Goal: Check status: Check status

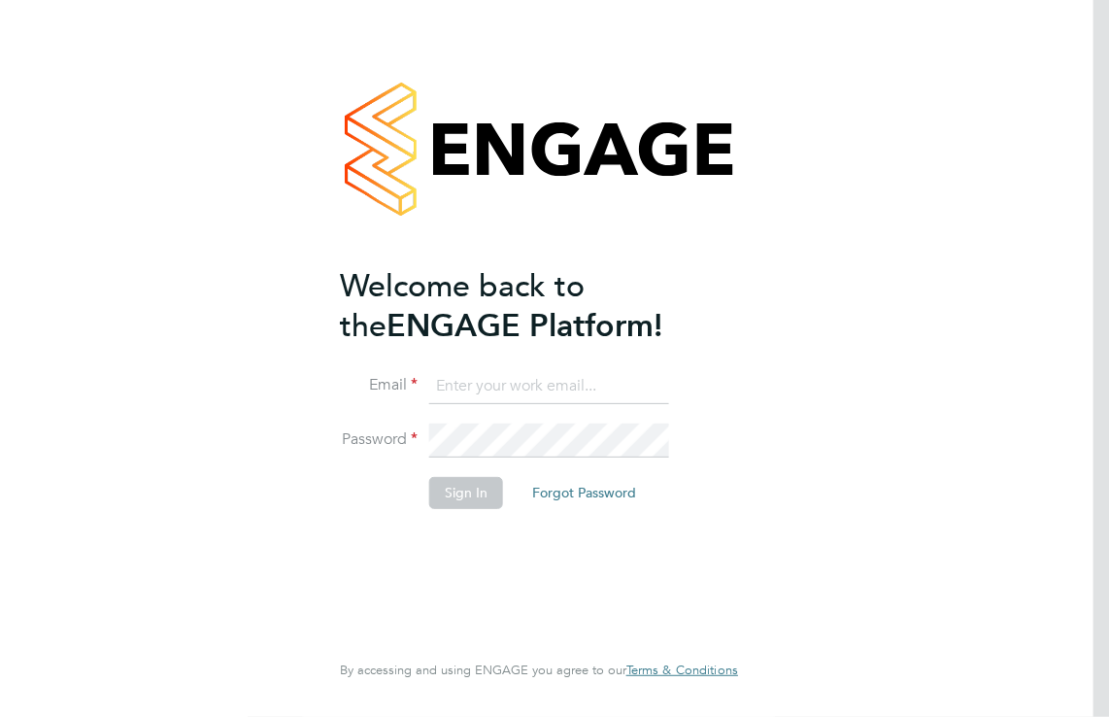
type input "michael.potts@servicecare.org.uk"
click at [453, 484] on button "Sign In" at bounding box center [466, 492] width 74 height 31
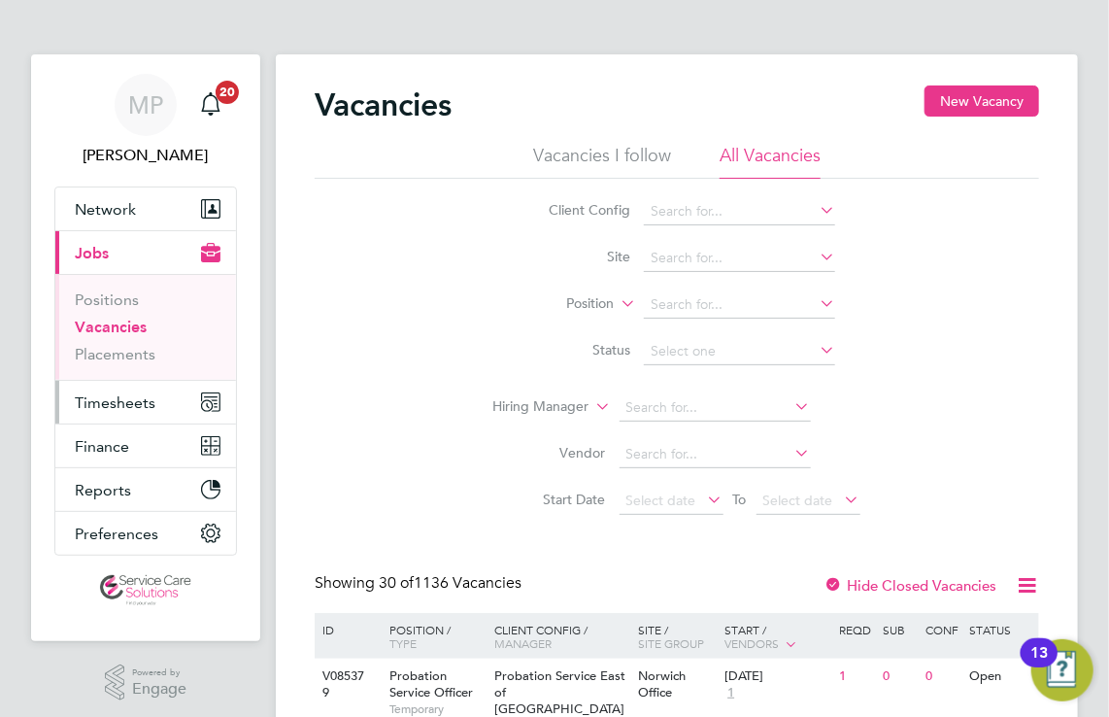
click at [118, 410] on span "Timesheets" at bounding box center [115, 402] width 81 height 18
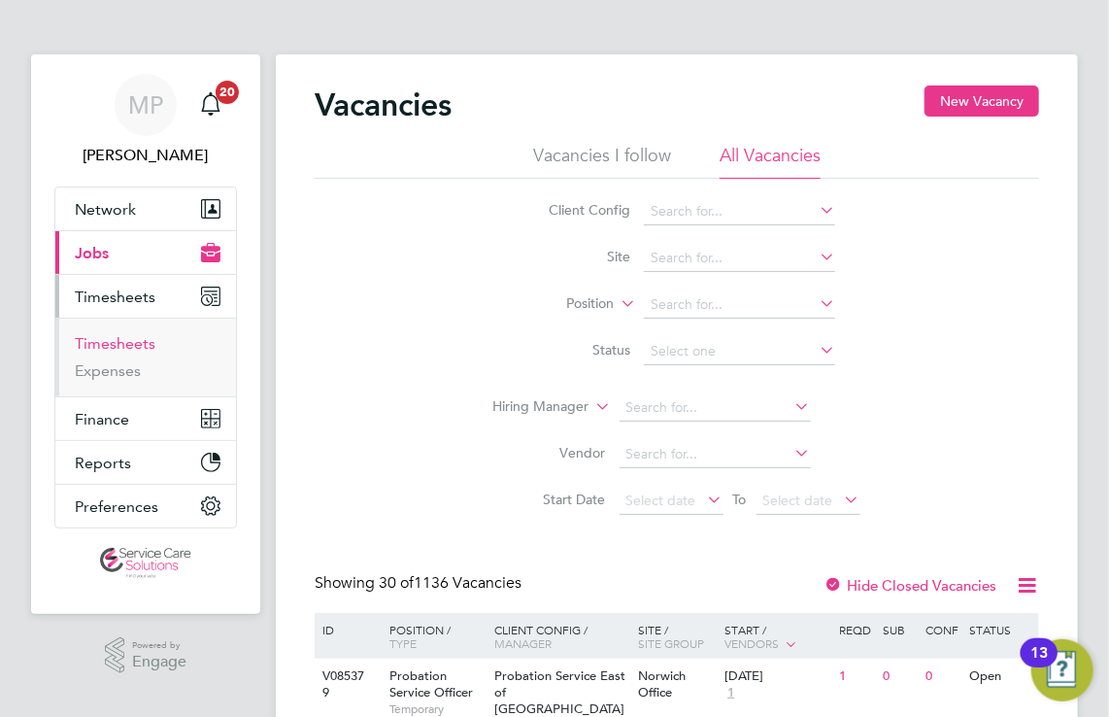
click at [109, 344] on link "Timesheets" at bounding box center [115, 343] width 81 height 18
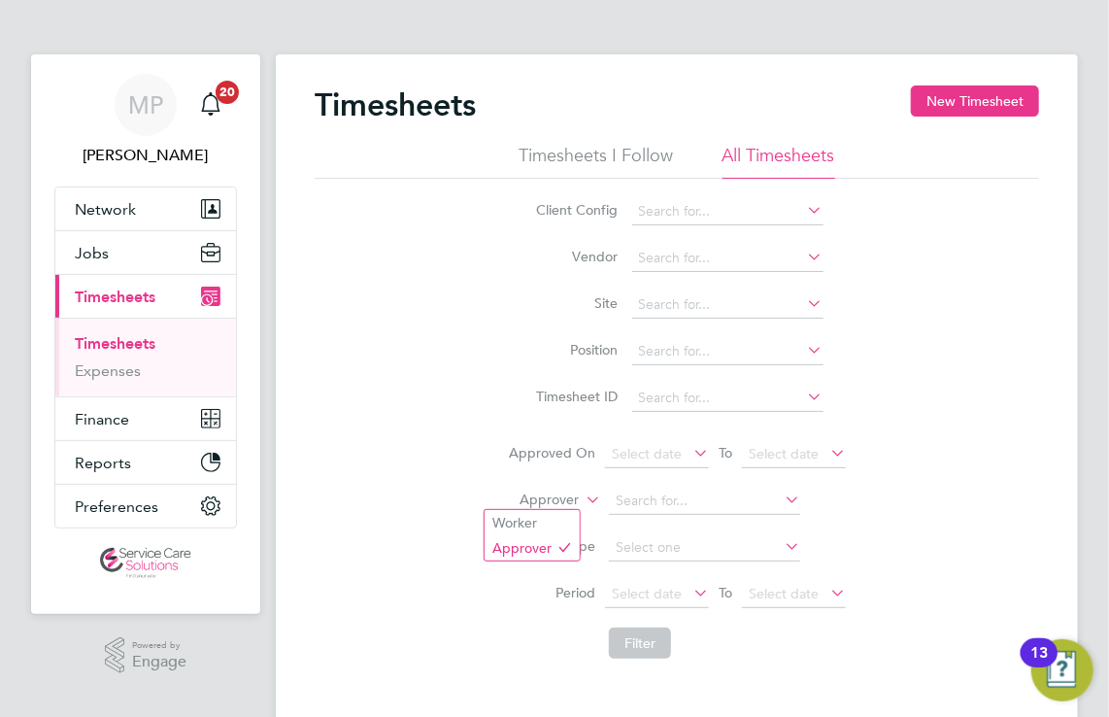
click at [582, 502] on icon at bounding box center [582, 493] width 0 height 17
click at [548, 516] on li "Worker" at bounding box center [531, 522] width 95 height 25
click at [677, 499] on input at bounding box center [704, 500] width 191 height 27
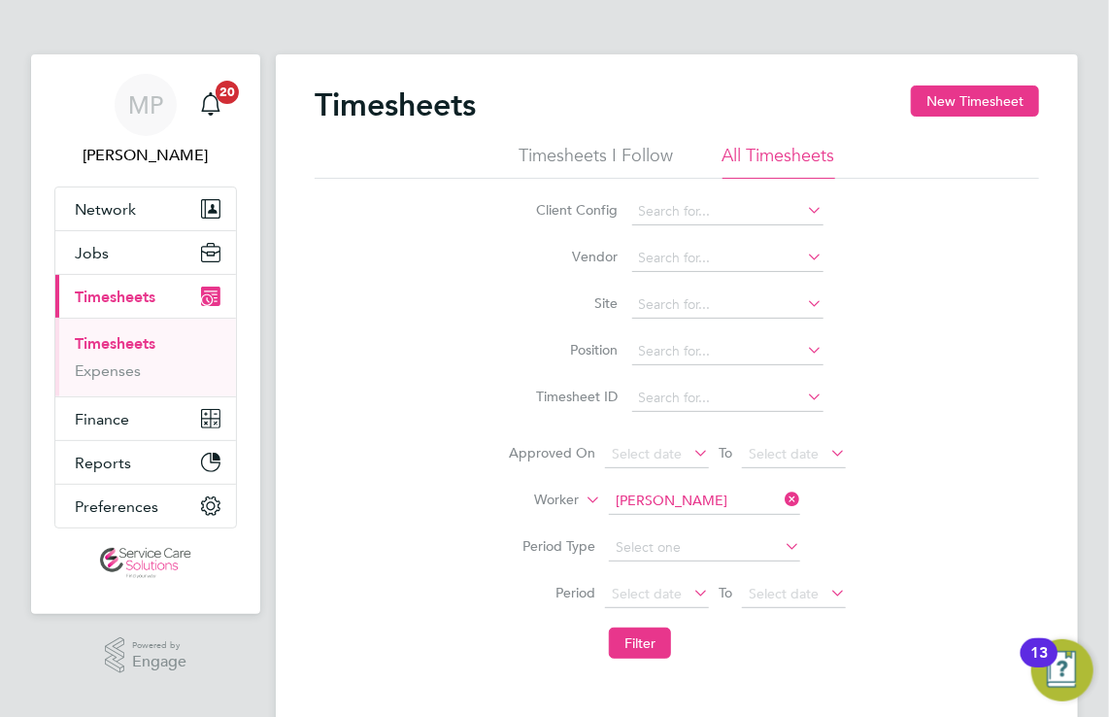
click at [681, 596] on li "Pauline Fynn" at bounding box center [729, 606] width 240 height 26
type input "Pauline Fynn"
click at [646, 649] on button "Filter" at bounding box center [640, 642] width 62 height 31
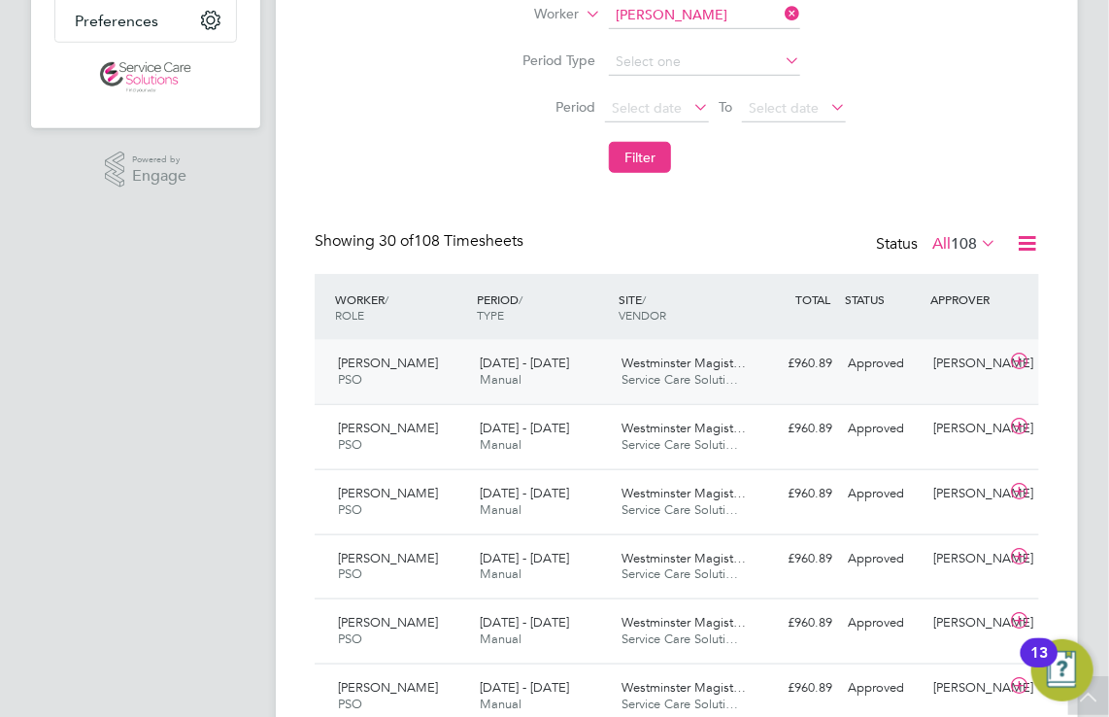
click at [571, 375] on div "25 - 31 Aug 2025 Manual" at bounding box center [543, 372] width 142 height 49
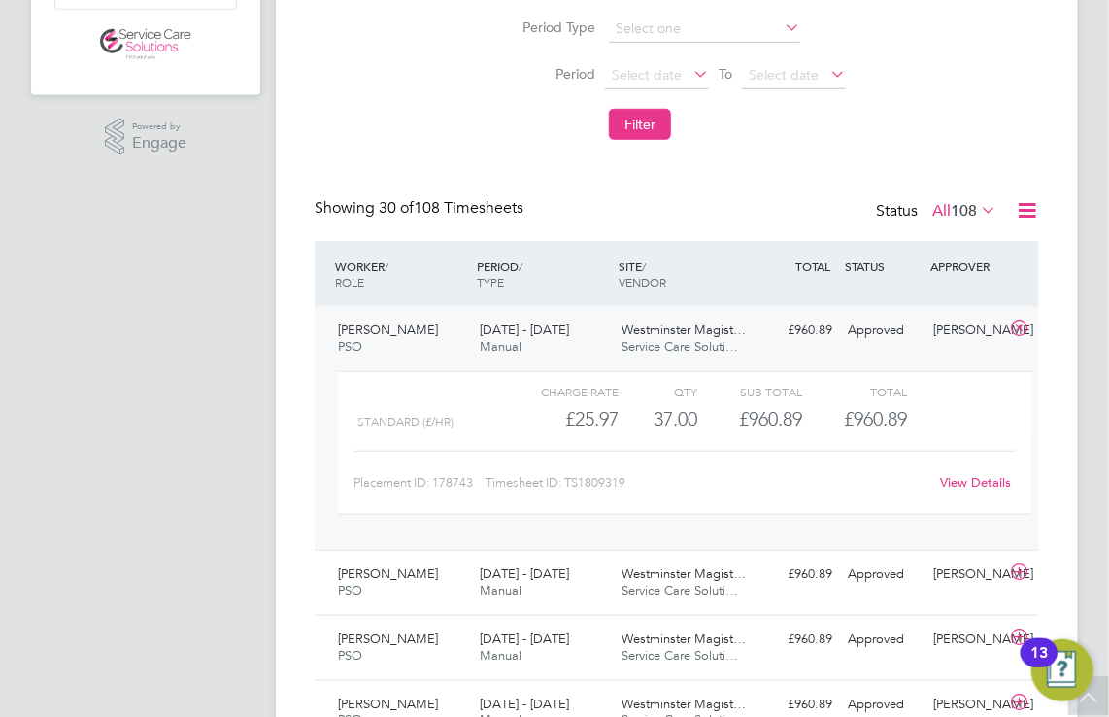
scroll to position [485, 0]
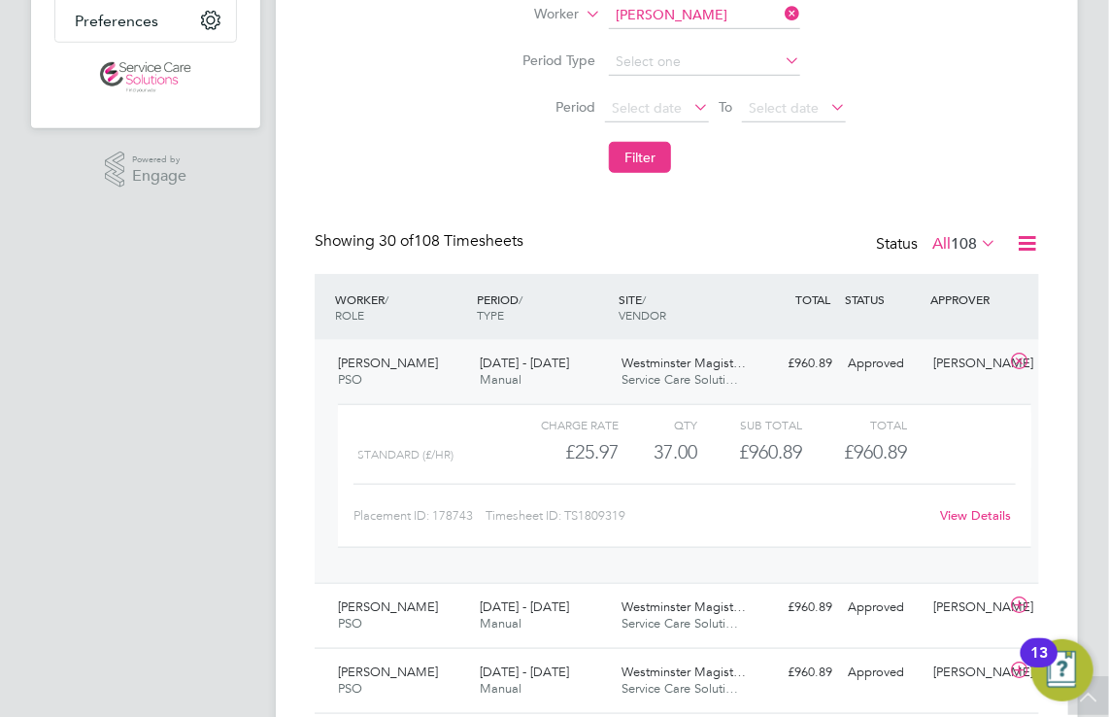
click at [967, 521] on link "View Details" at bounding box center [976, 515] width 71 height 17
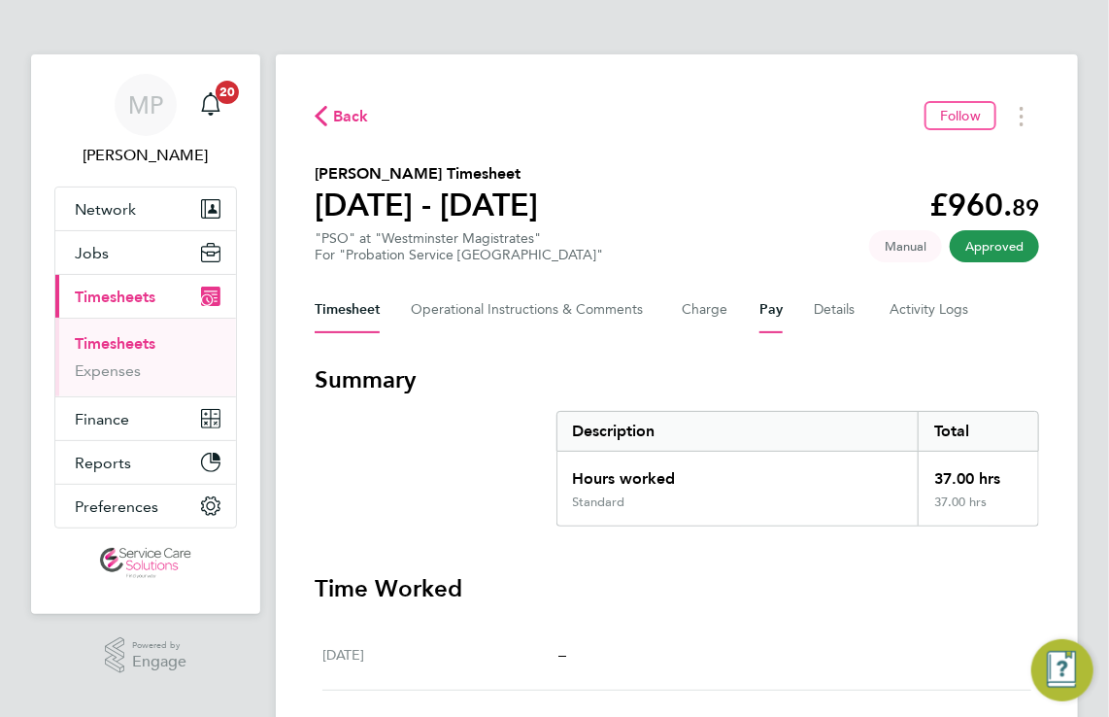
click at [780, 313] on button "Pay" at bounding box center [770, 309] width 23 height 47
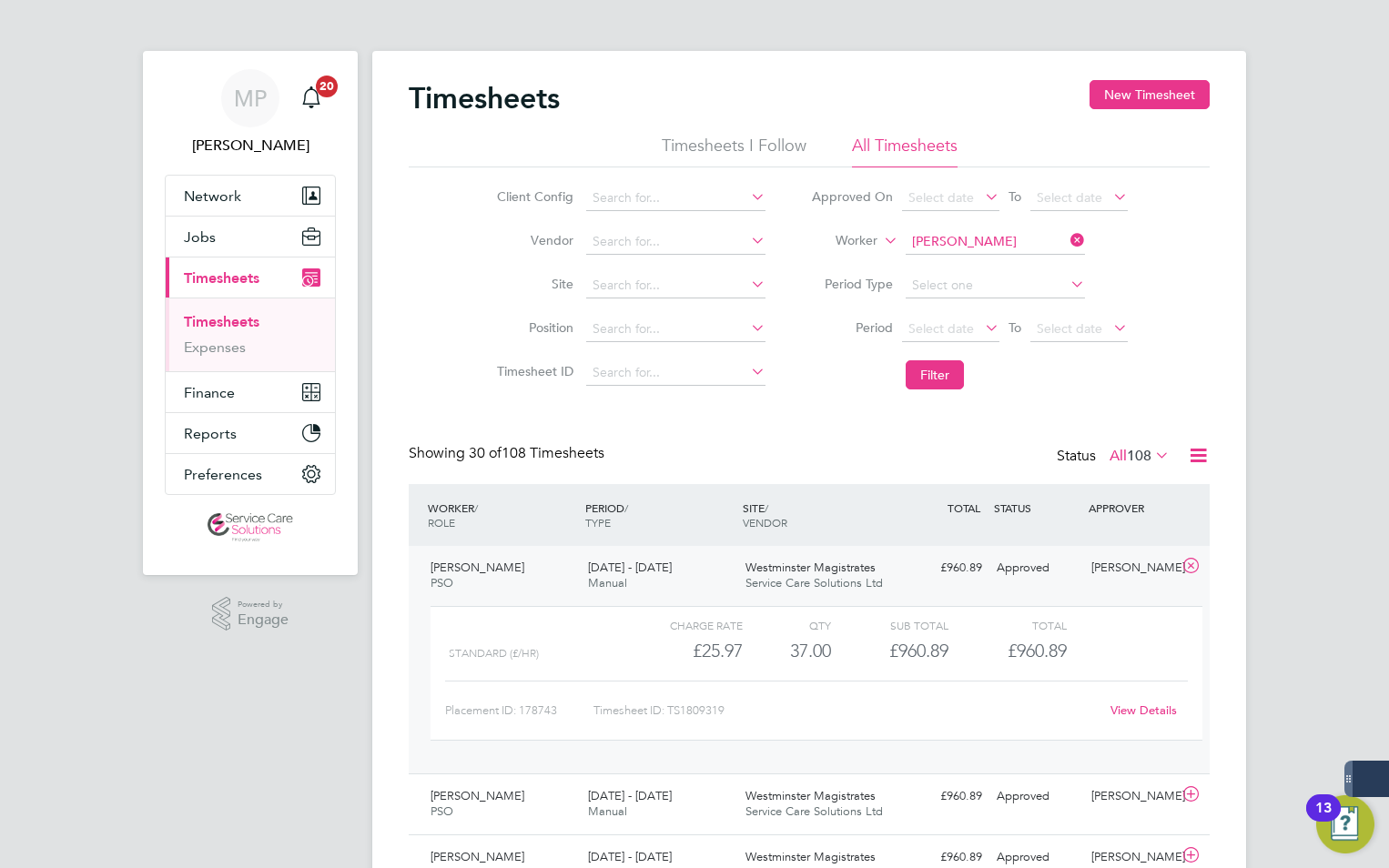
scroll to position [47, 158]
click at [957, 240] on input at bounding box center [994, 242] width 179 height 25
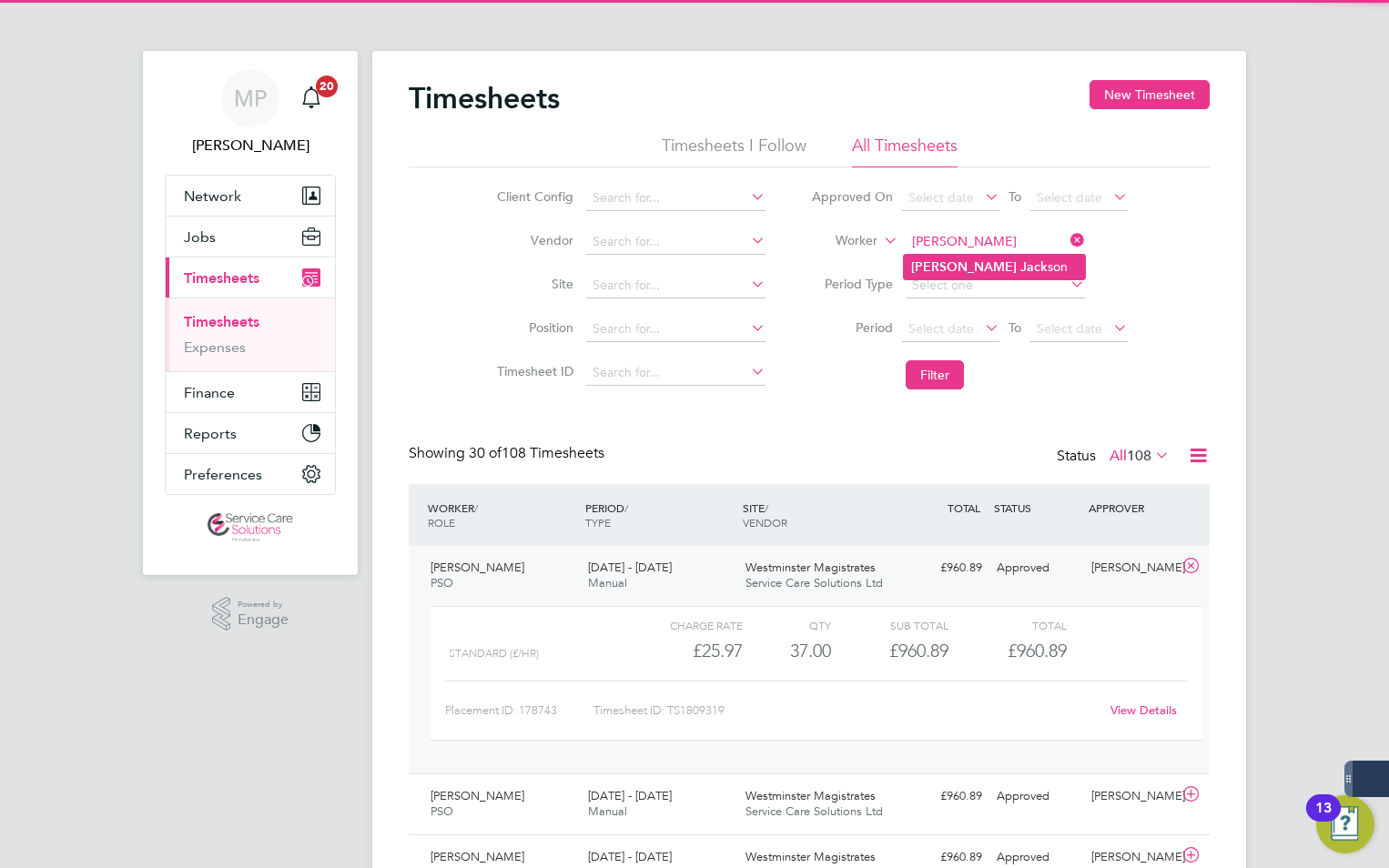
click at [954, 255] on li "Natasha Jack son" at bounding box center [993, 267] width 181 height 24
type input "Natasha Jackson"
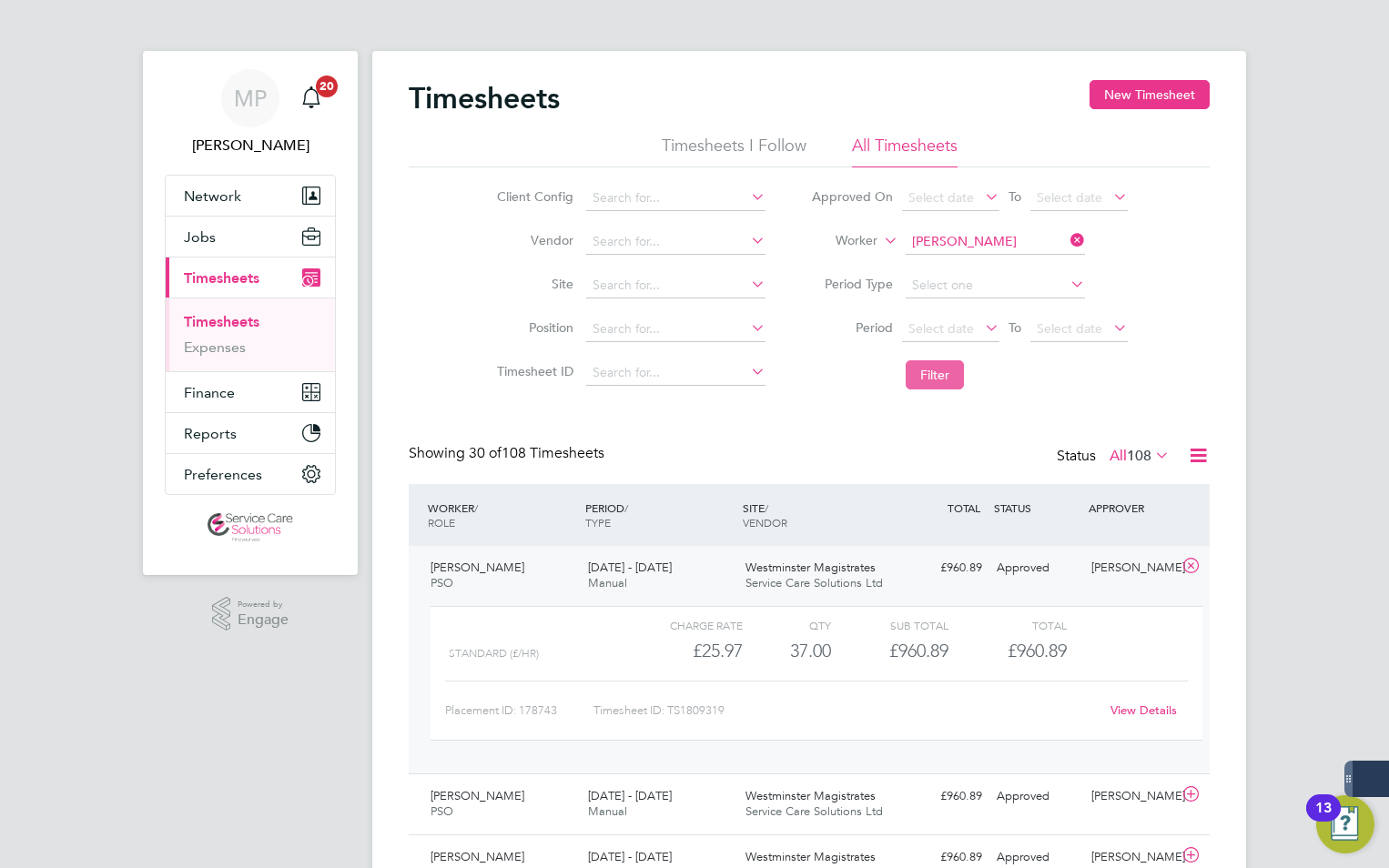
click at [943, 374] on button "Filter" at bounding box center [934, 374] width 58 height 29
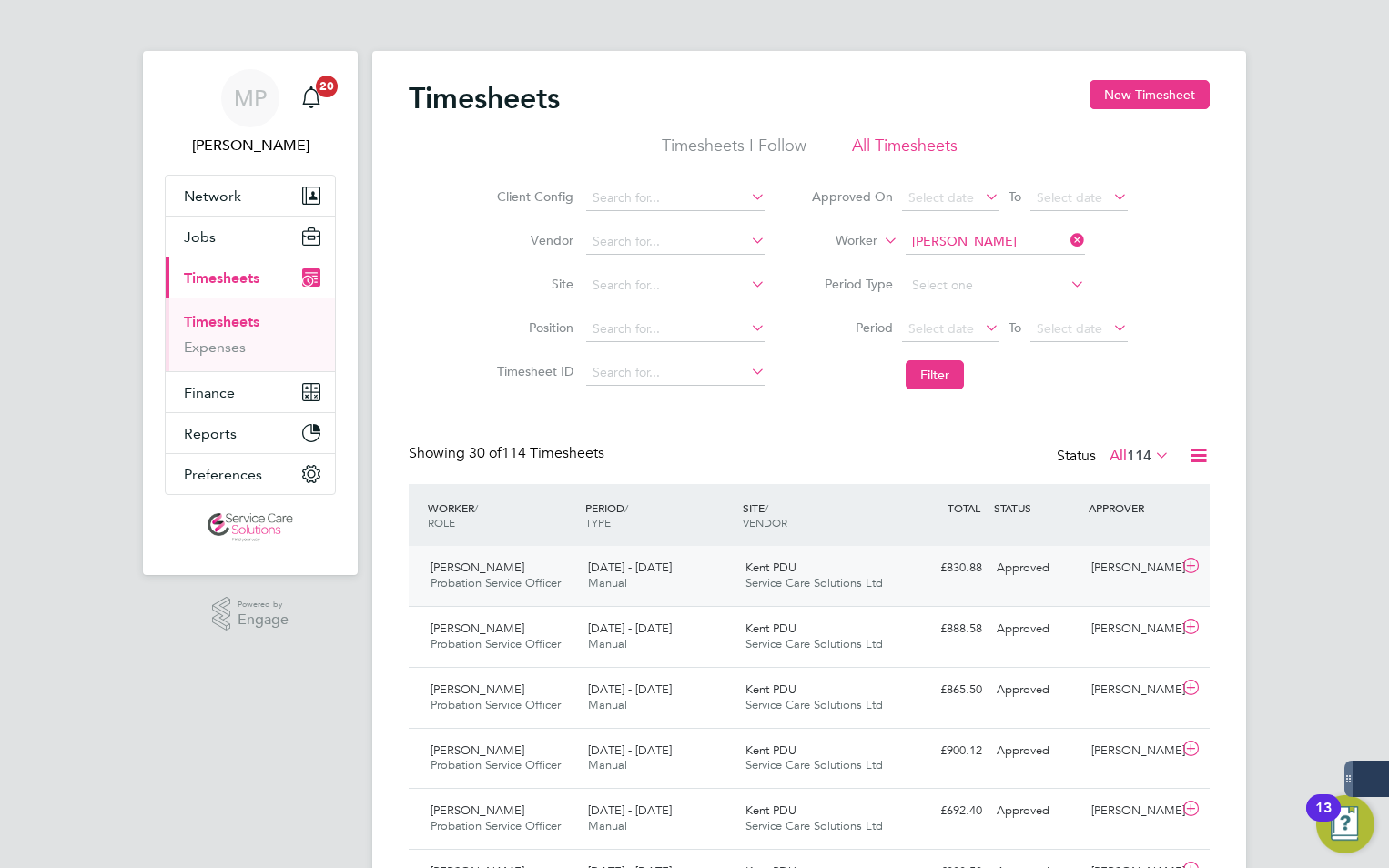
click at [1008, 578] on div "Approved" at bounding box center [1036, 568] width 95 height 30
